Goal: Task Accomplishment & Management: Manage account settings

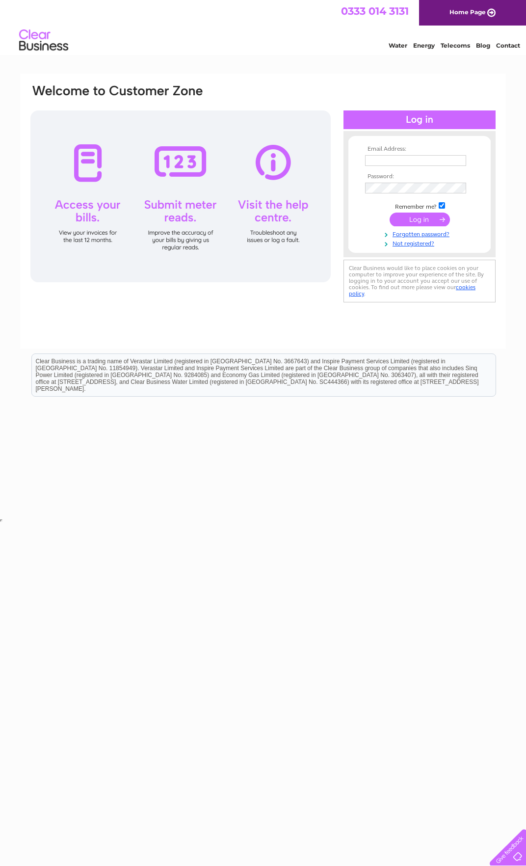
type input "[EMAIL_ADDRESS][DOMAIN_NAME]"
click at [426, 220] on input "submit" at bounding box center [420, 220] width 60 height 14
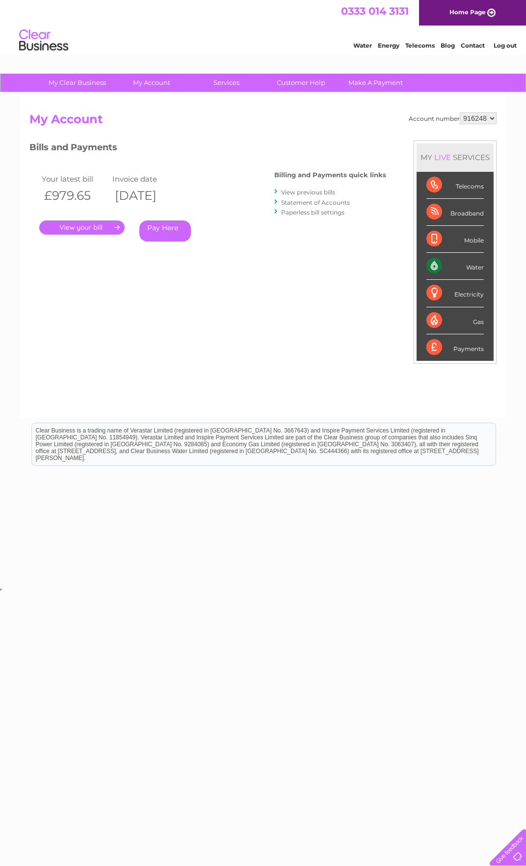
click at [83, 223] on link "." at bounding box center [81, 227] width 85 height 14
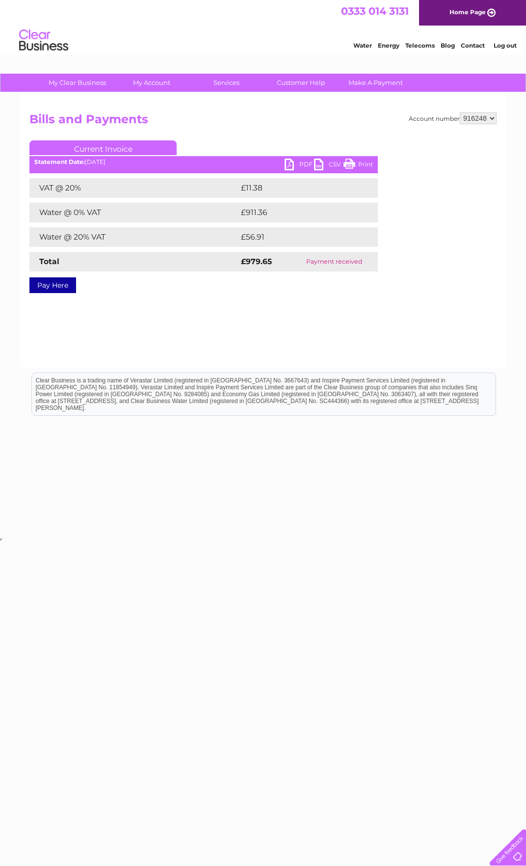
click at [296, 164] on link "PDF" at bounding box center [299, 166] width 29 height 14
